Goal: Transaction & Acquisition: Purchase product/service

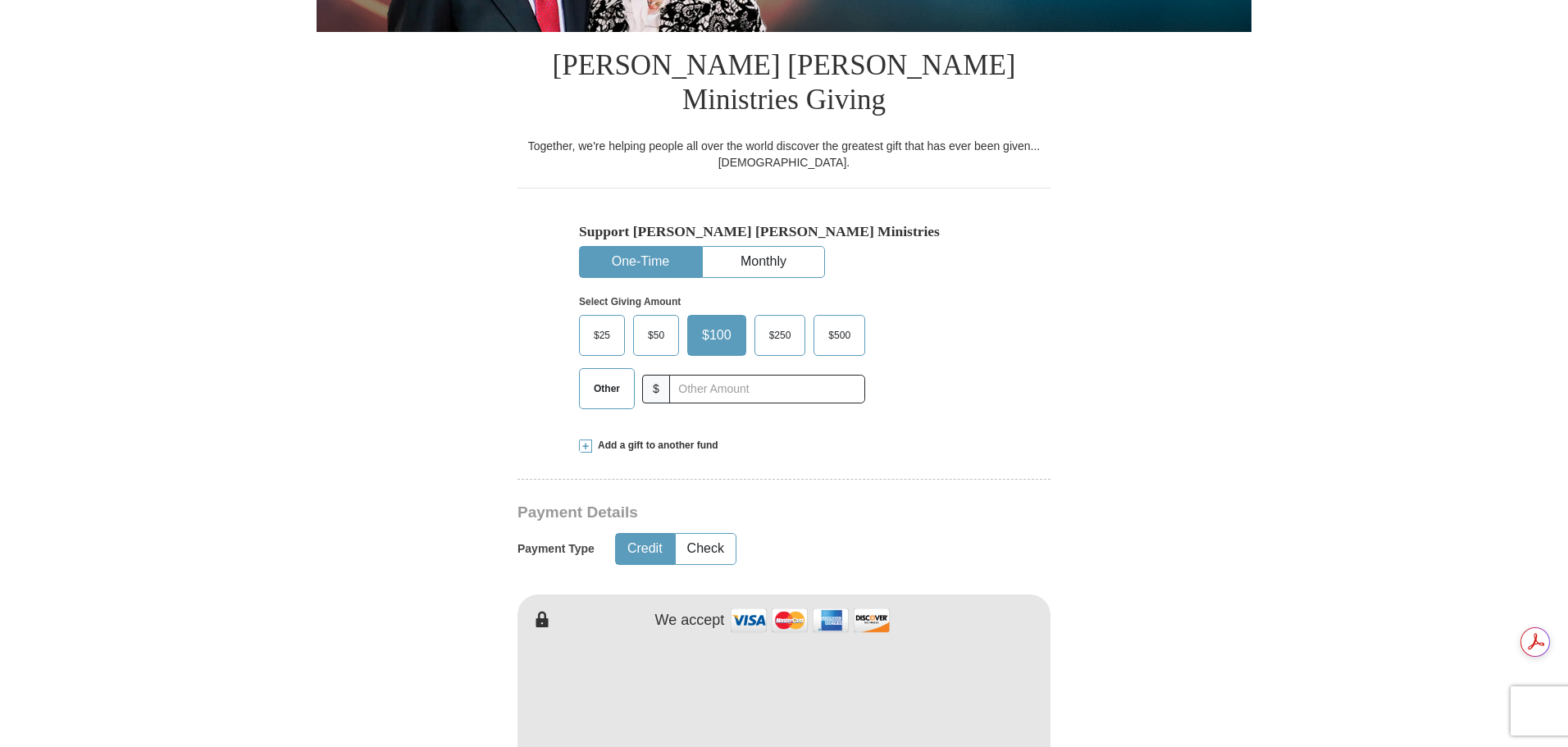
scroll to position [410, 0]
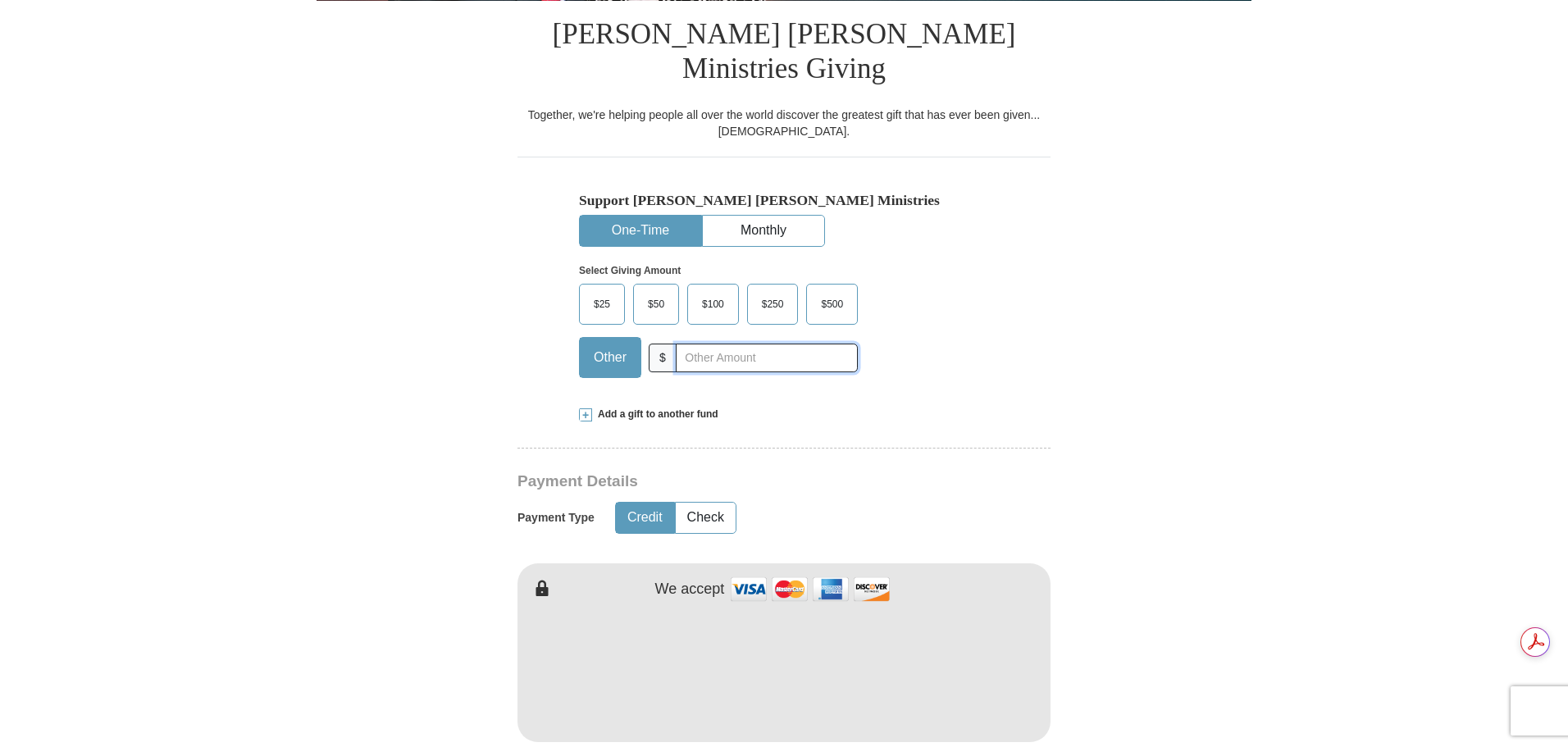
click at [695, 344] on input "text" at bounding box center [766, 358] width 182 height 29
type input "2400"
click at [1093, 671] on form "Already have an account? Sign in for faster giving. Don't have an account? Crea…" at bounding box center [784, 683] width 934 height 2057
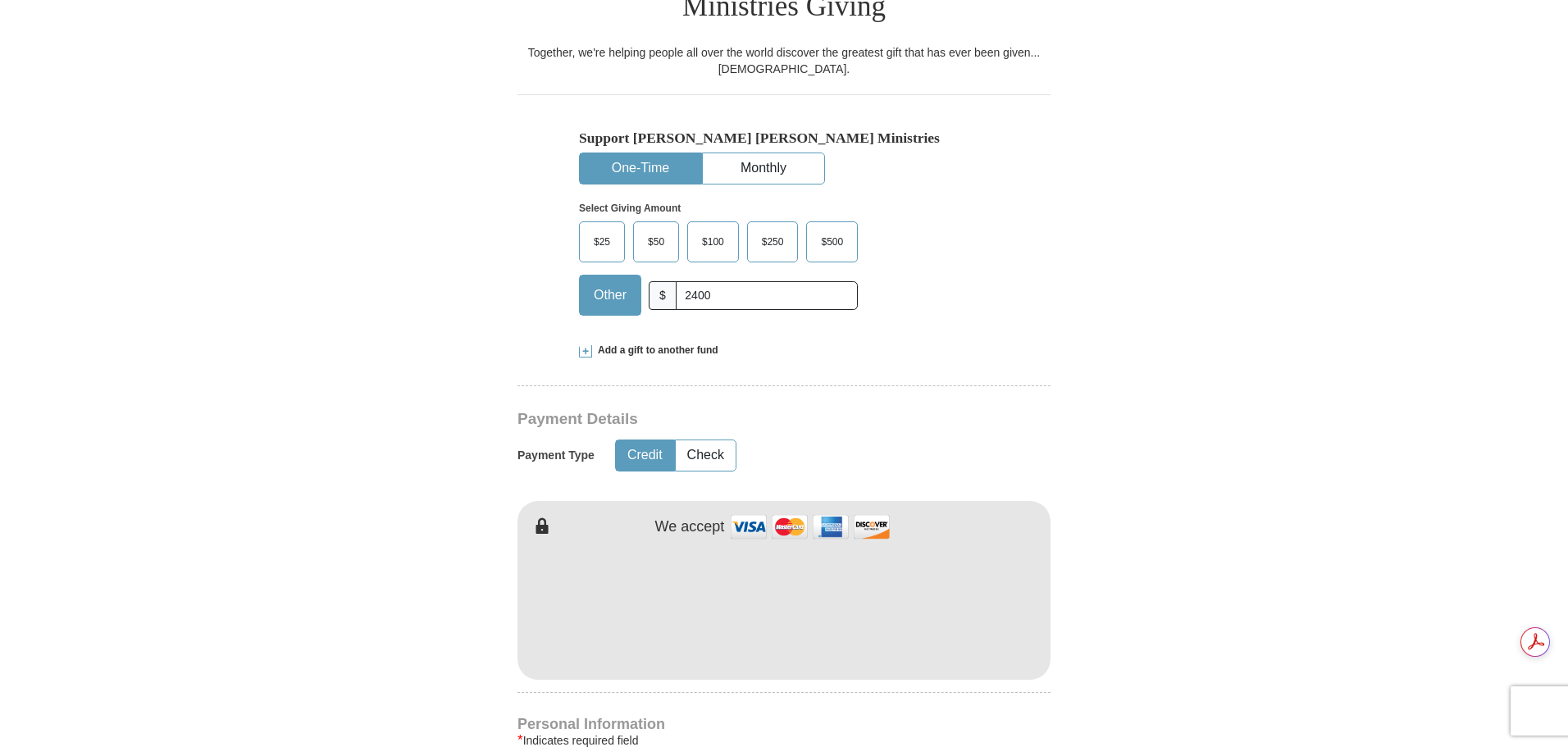
scroll to position [657, 0]
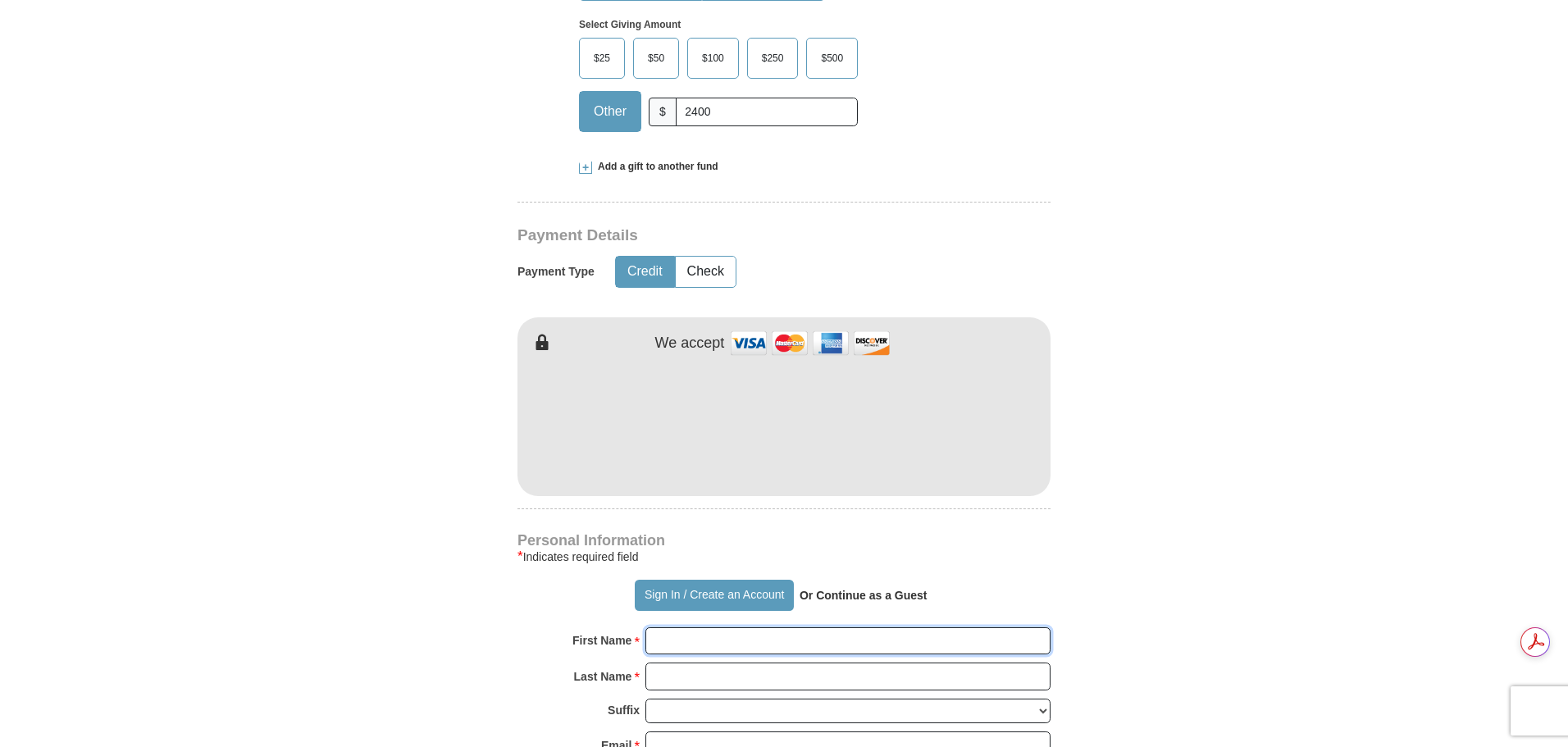
click at [781, 628] on input "First Name *" at bounding box center [848, 642] width 405 height 28
type input "[PERSON_NAME]"
click at [754, 663] on input "Last Name *" at bounding box center [848, 676] width 405 height 28
type input "[PERSON_NAME]"
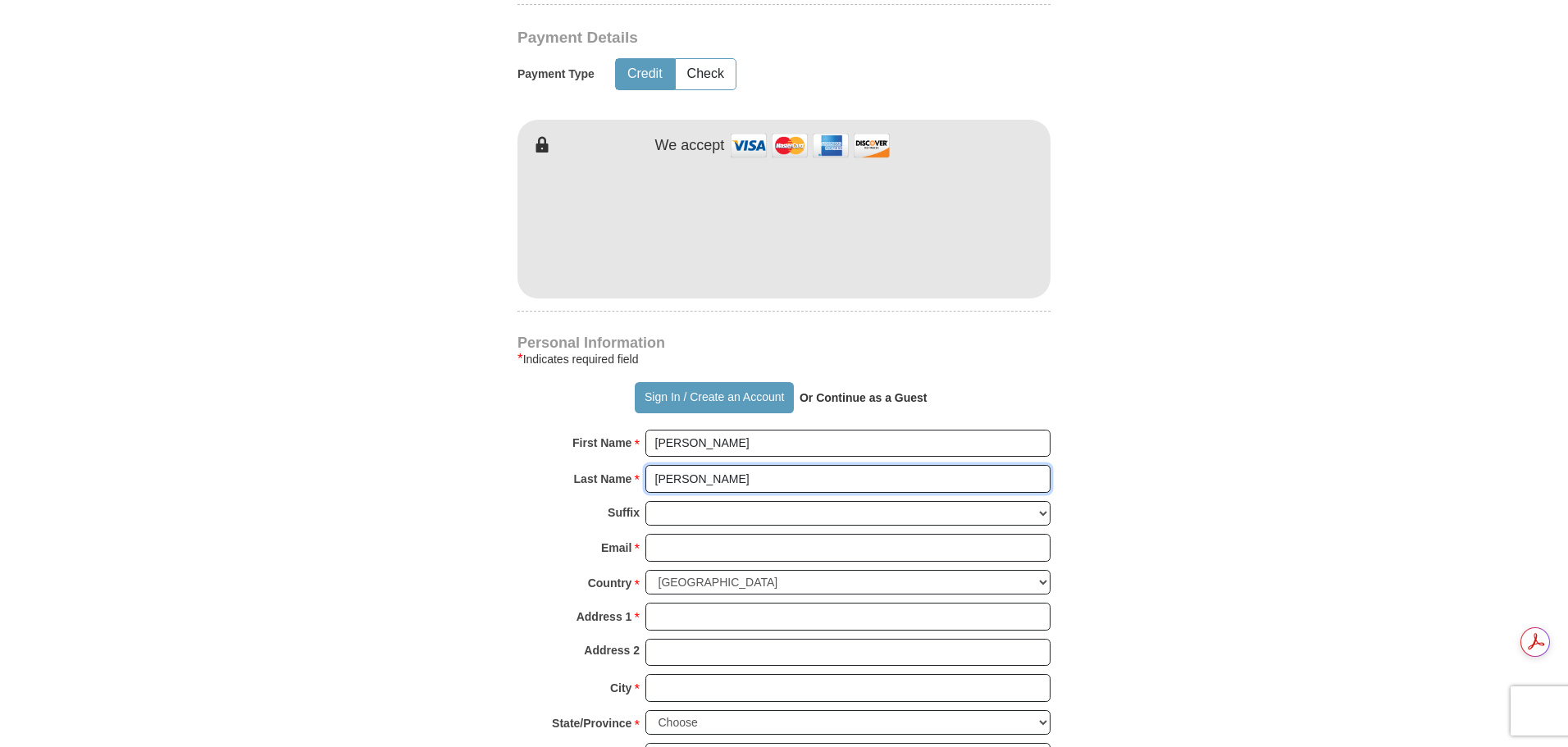
scroll to position [902, 0]
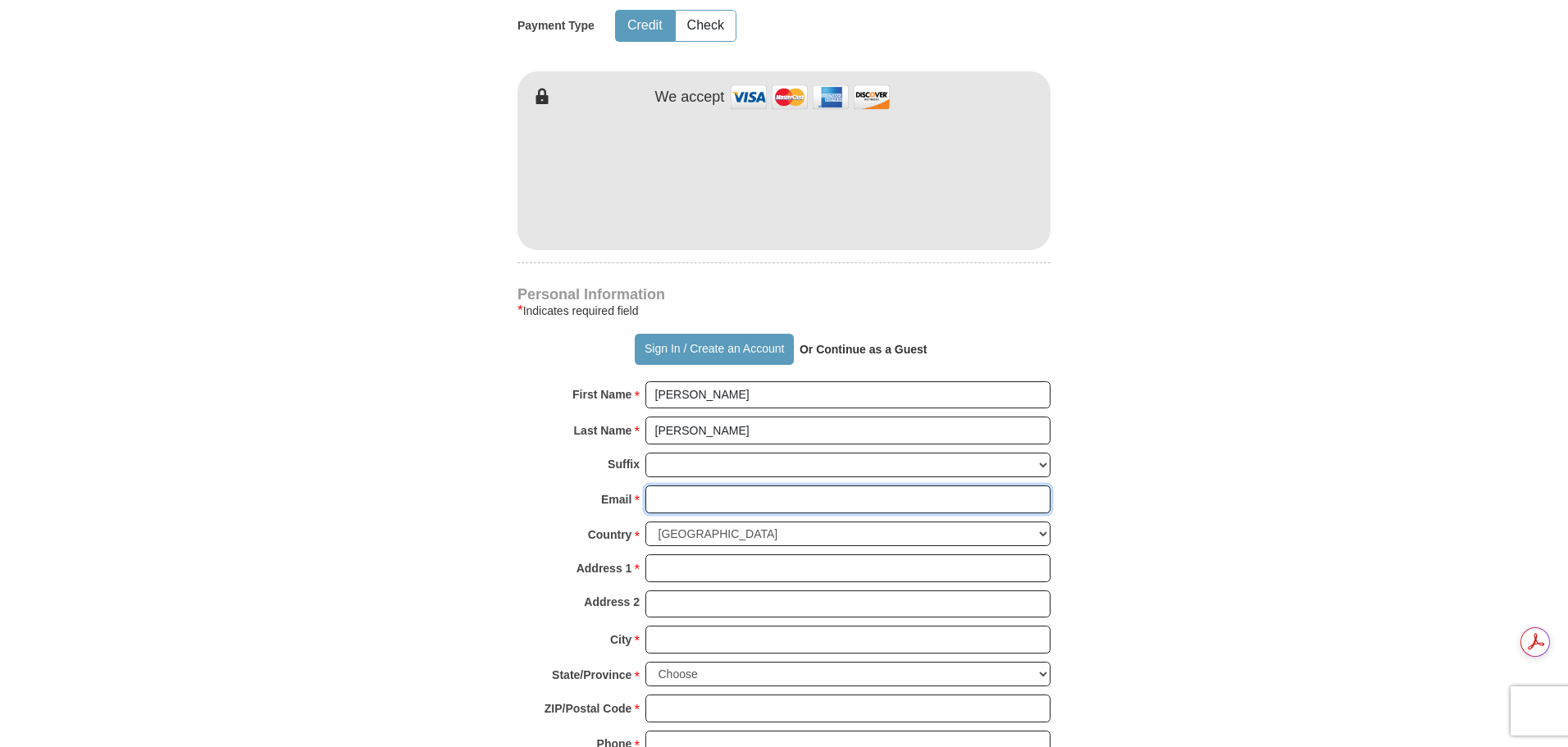
click at [679, 486] on input "Email *" at bounding box center [848, 500] width 405 height 28
type input "[EMAIL_ADDRESS][PERSON_NAME][DOMAIN_NAME]"
click at [733, 554] on input "Address 1 *" at bounding box center [848, 568] width 405 height 28
type input "[STREET_ADDRESS]"
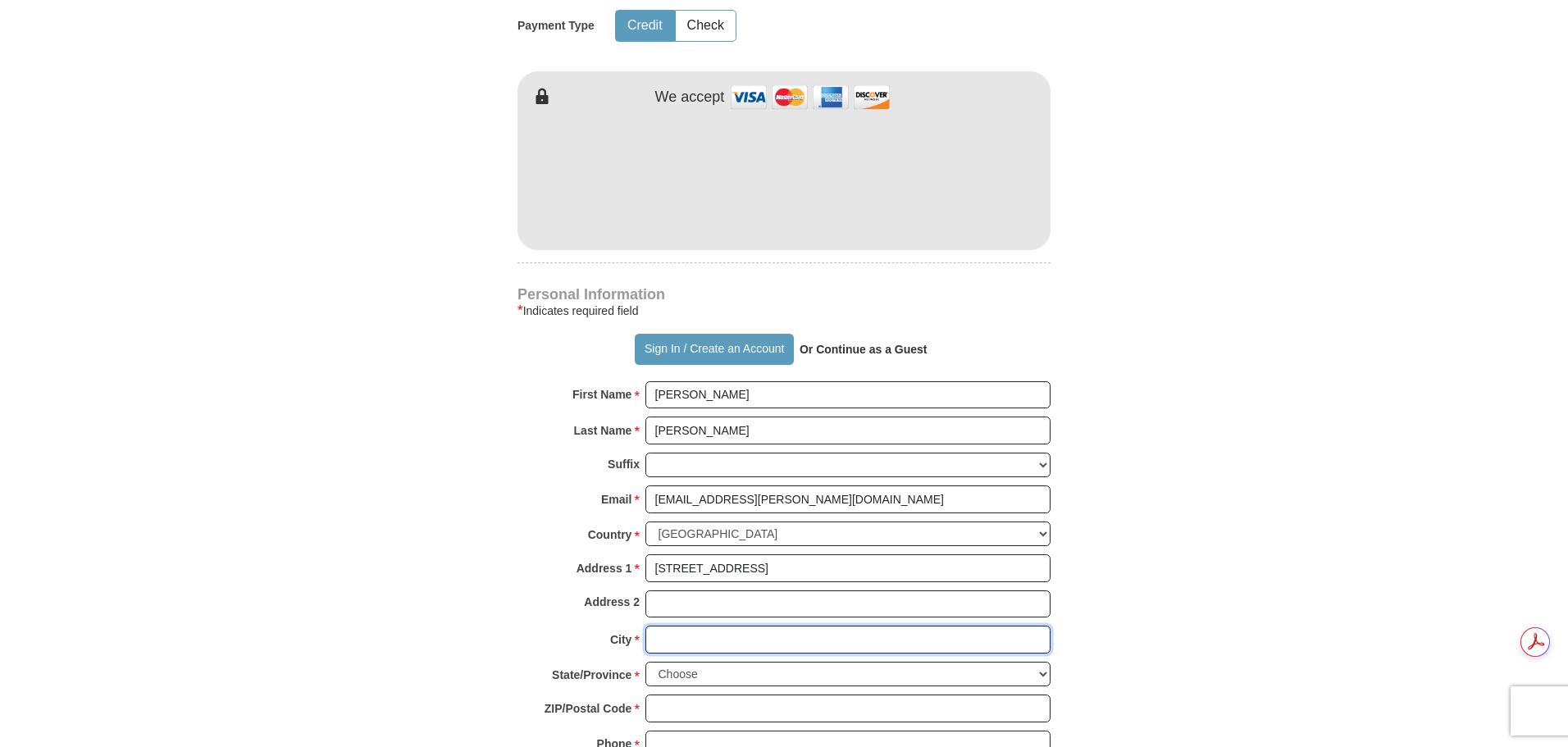
click at [740, 626] on input "City *" at bounding box center [848, 640] width 405 height 28
type input "Snellville"
click at [741, 662] on select "Choose [US_STATE] [US_STATE] [US_STATE] [US_STATE] [US_STATE] Armed Forces Amer…" at bounding box center [848, 674] width 405 height 26
select select "GA"
click at [645, 662] on select "Choose [US_STATE] [US_STATE] [US_STATE] [US_STATE] [US_STATE] Armed Forces Amer…" at bounding box center [848, 674] width 405 height 26
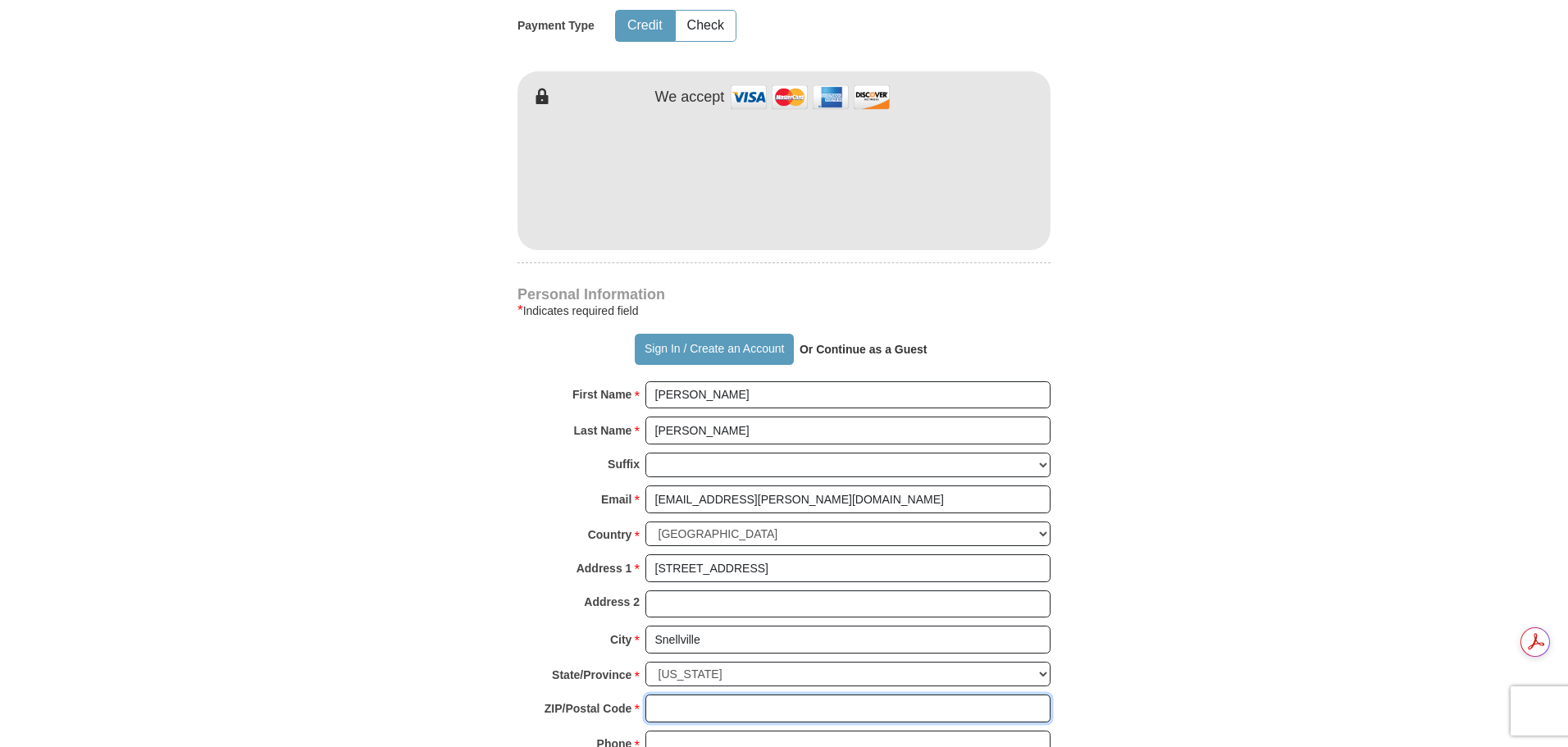
click at [733, 694] on input "ZIP/Postal Code *" at bounding box center [848, 708] width 405 height 28
type input "30078"
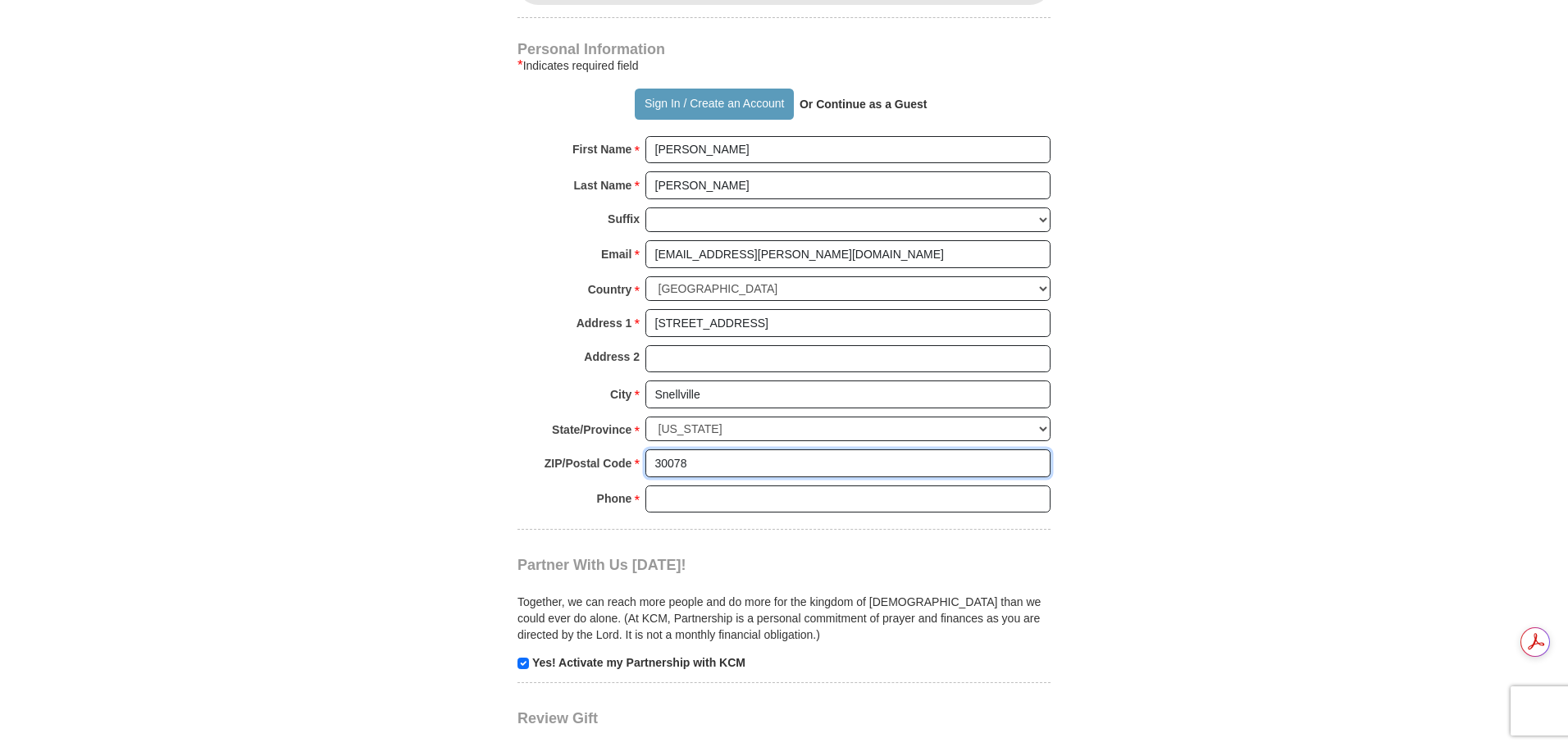
scroll to position [1148, 0]
click at [681, 485] on input "Phone * *" at bounding box center [848, 499] width 405 height 28
type input "[PHONE_NUMBER]"
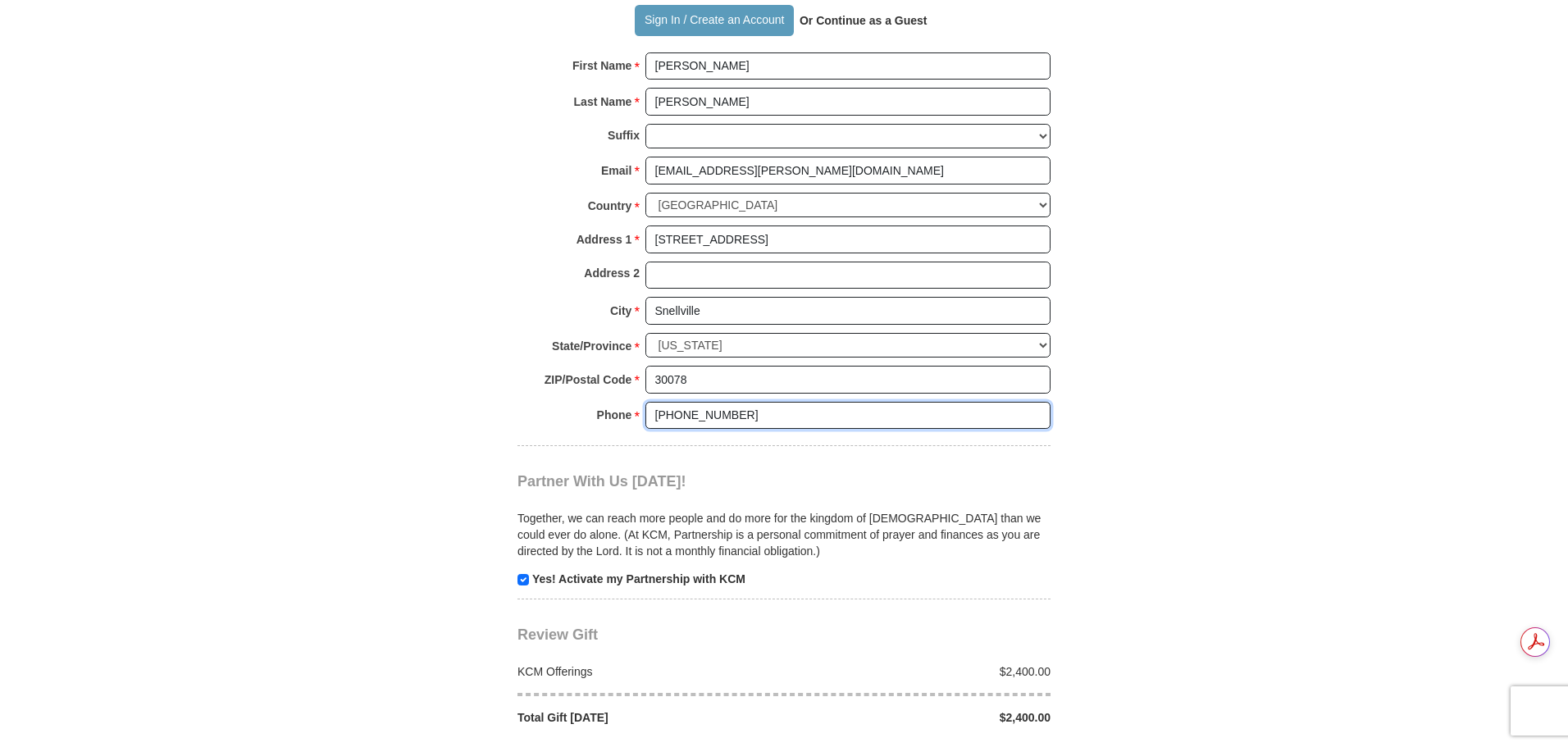
scroll to position [1312, 0]
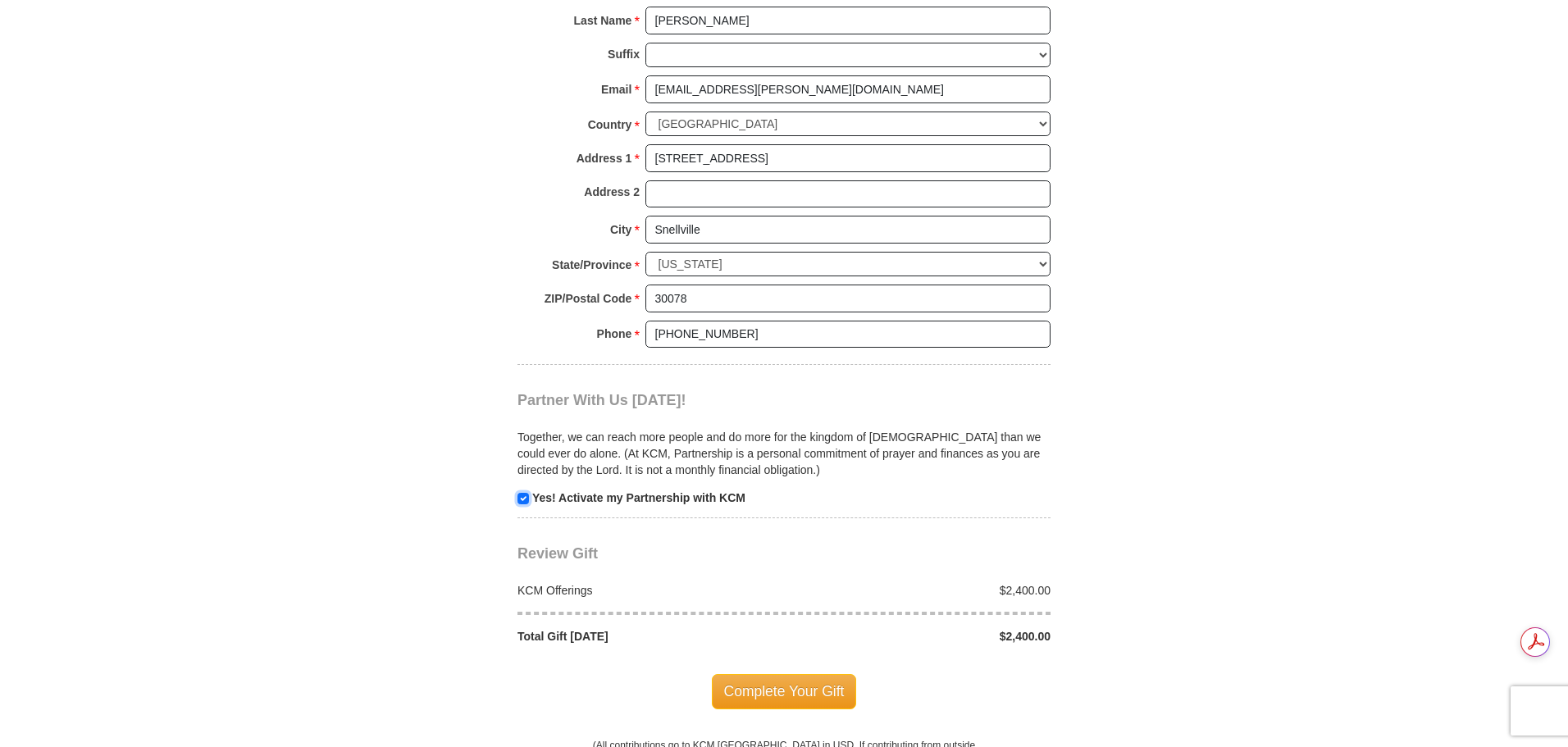
click at [524, 493] on input "checkbox" at bounding box center [523, 499] width 12 height 12
checkbox input "false"
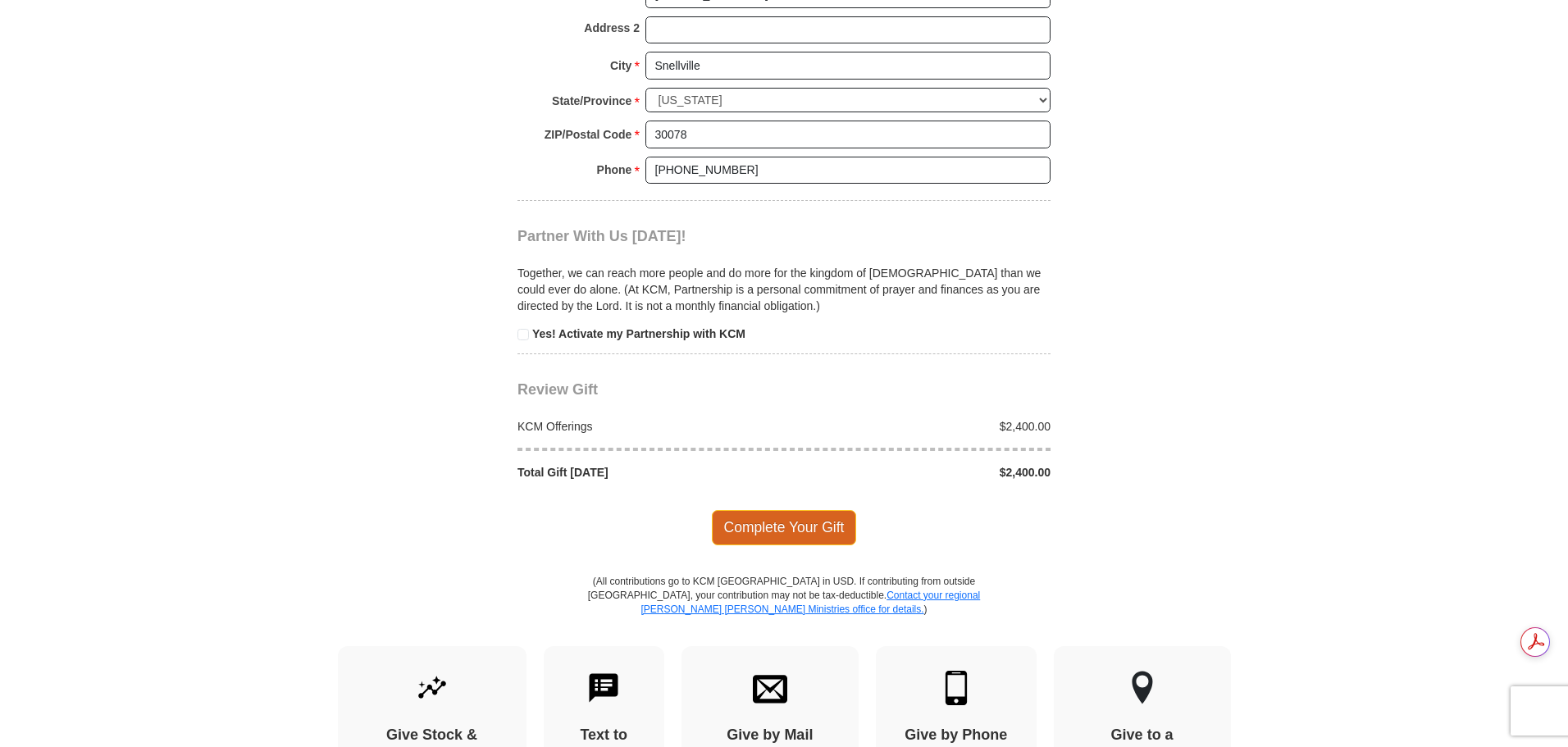
scroll to position [0, 0]
click at [813, 511] on span "Complete Your Gift" at bounding box center [784, 527] width 145 height 35
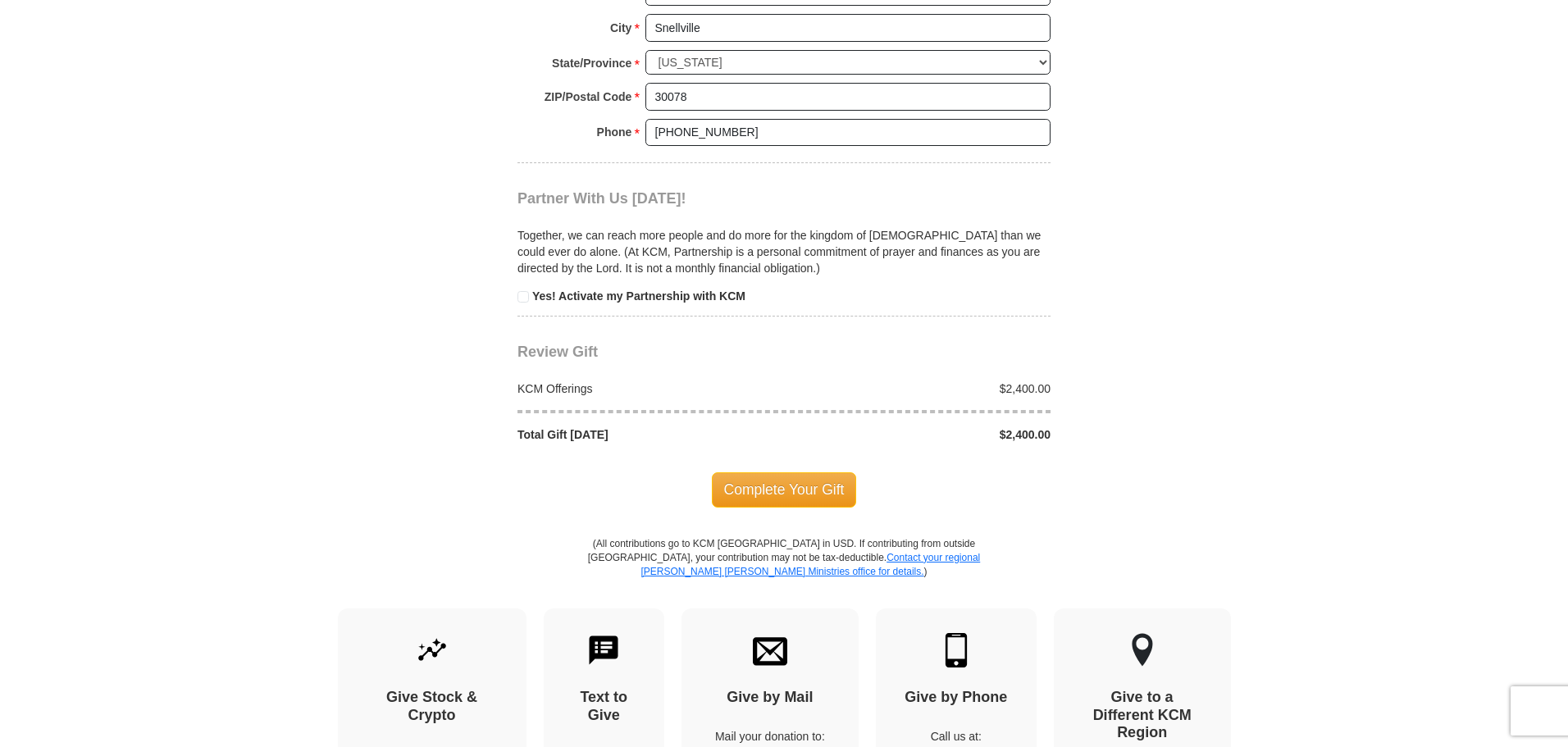
scroll to position [1817, 0]
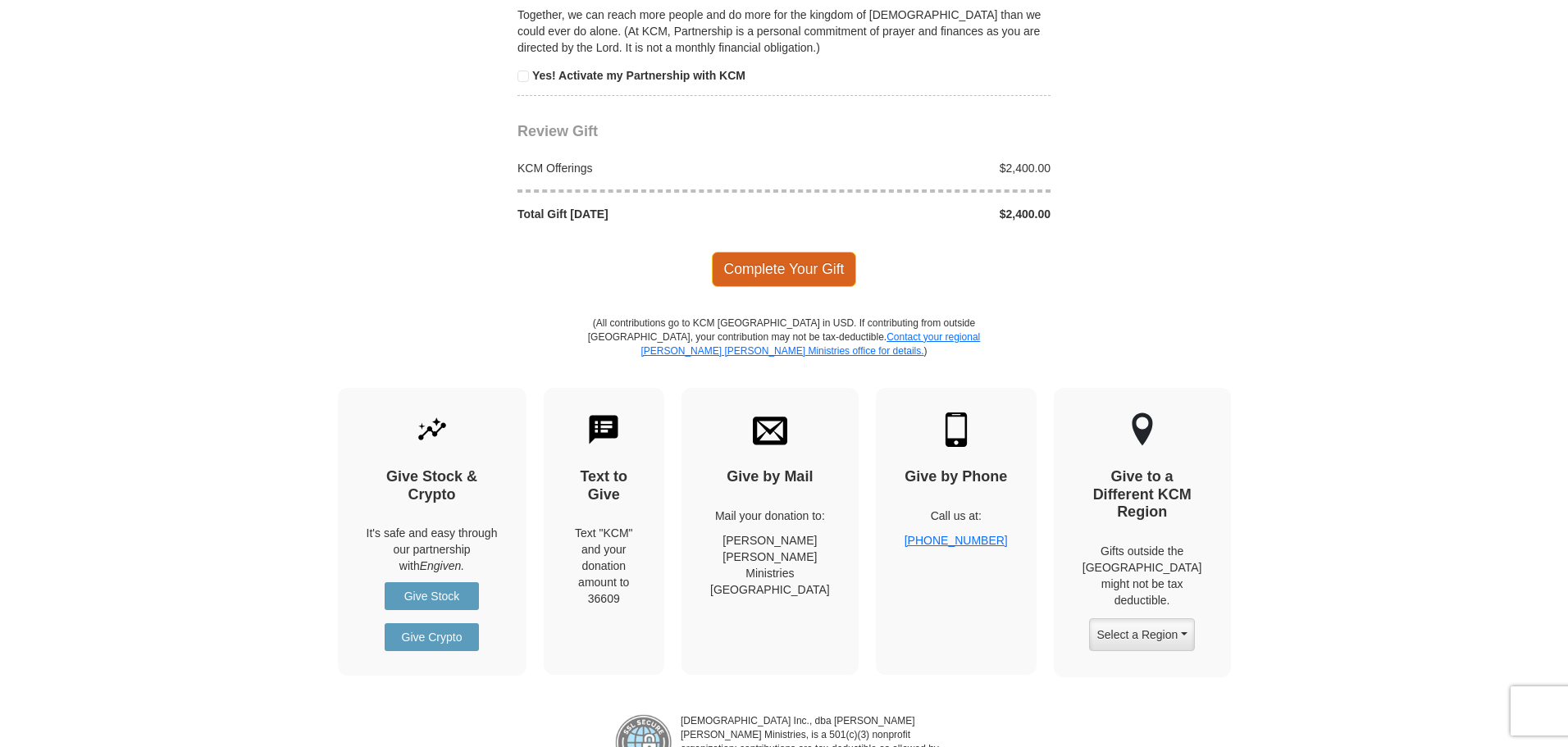
click at [749, 251] on span "Complete Your Gift" at bounding box center [784, 268] width 145 height 35
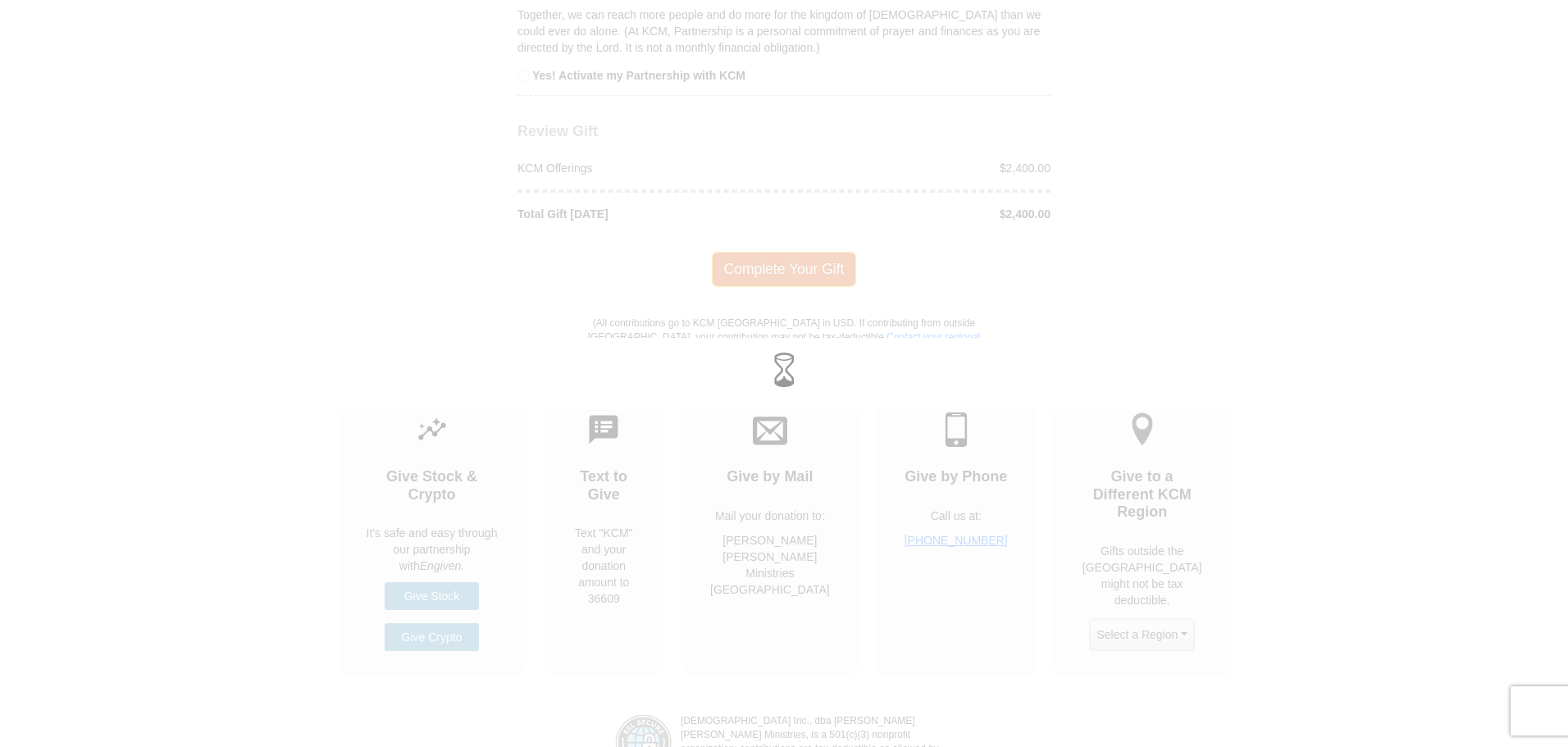
scroll to position [1734, 0]
